Goal: Information Seeking & Learning: Find specific fact

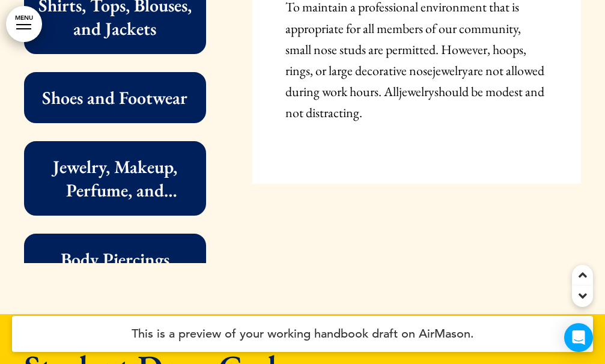
scroll to position [392, 0]
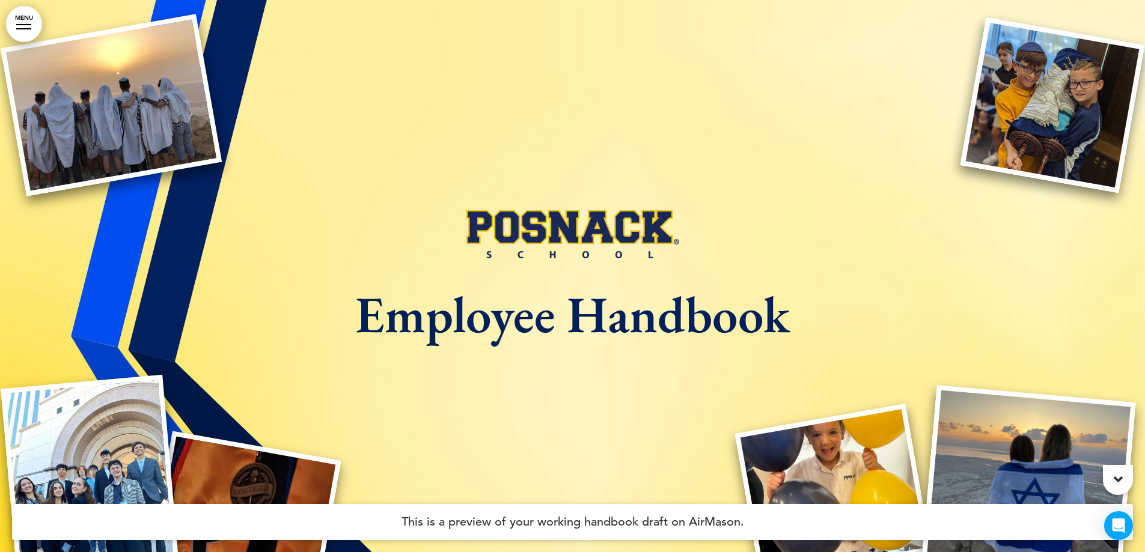
click at [21, 25] on link "MENU" at bounding box center [24, 24] width 36 height 36
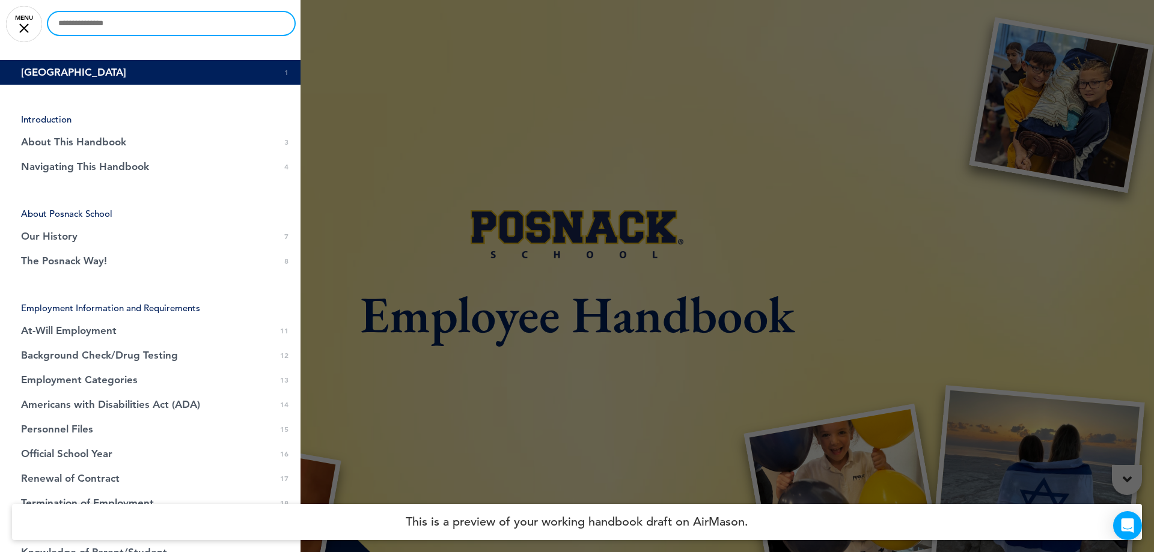
click at [149, 28] on input "text" at bounding box center [171, 23] width 246 height 23
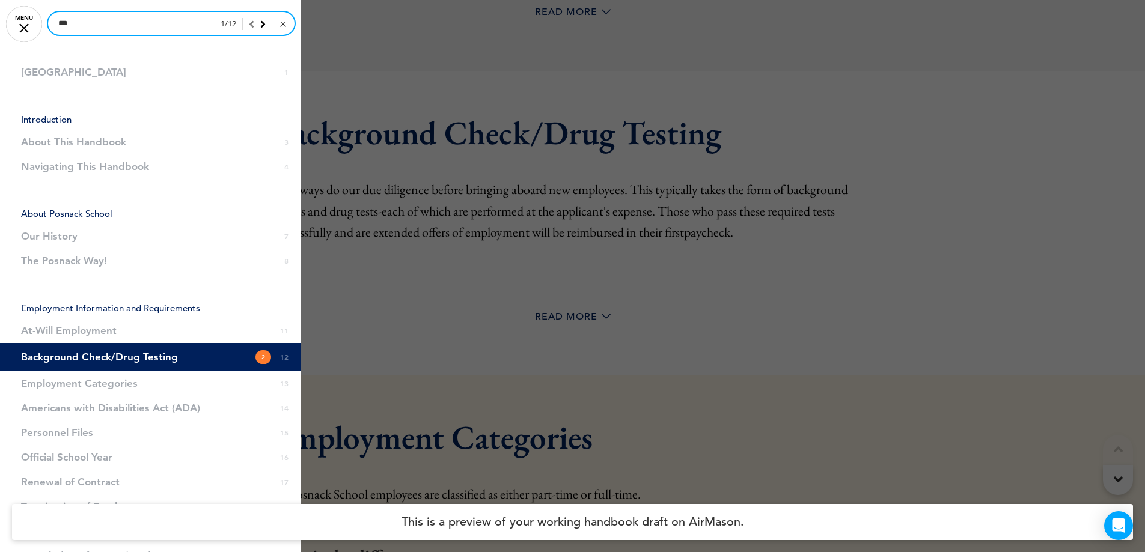
scroll to position [5303, 0]
type input "*"
type input "**********"
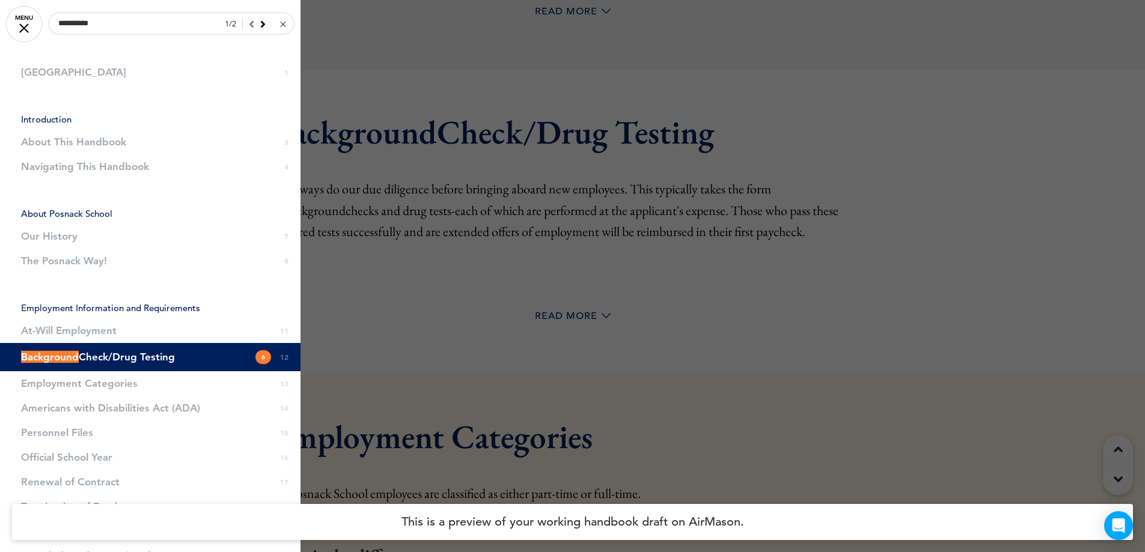
click at [108, 360] on span "Background Check/Drug Testing" at bounding box center [98, 357] width 154 height 10
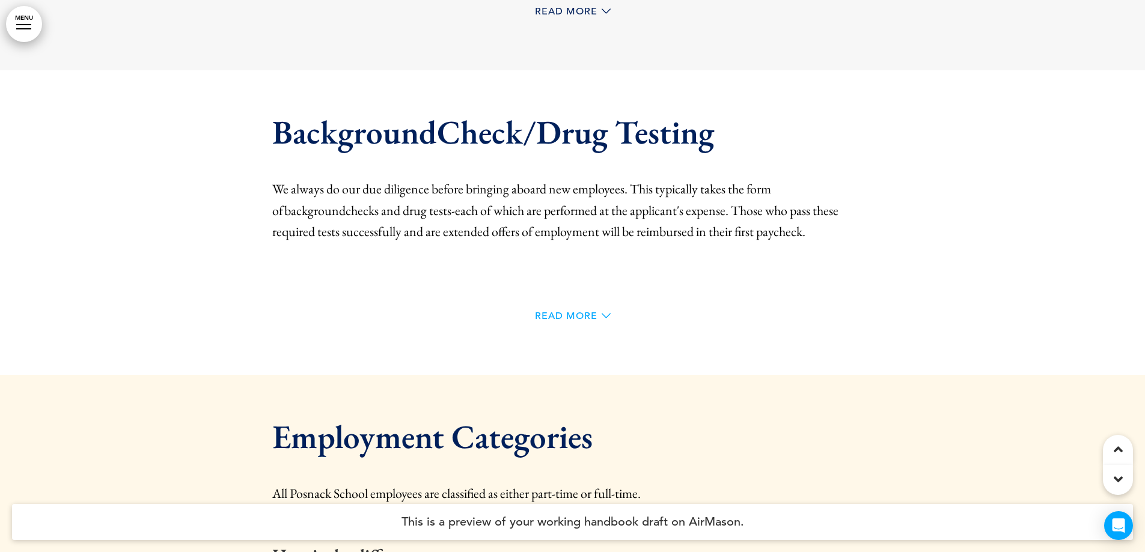
click at [589, 311] on span "Read More" at bounding box center [566, 316] width 62 height 10
